Goal: Transaction & Acquisition: Purchase product/service

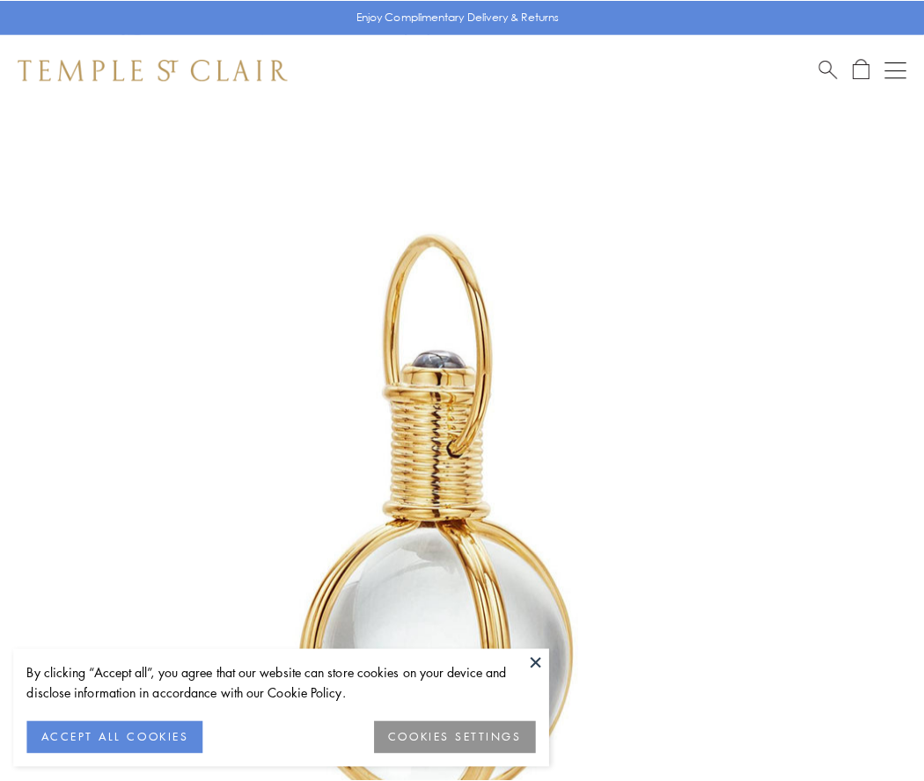
scroll to position [459, 0]
